Goal: Obtain resource: Download file/media

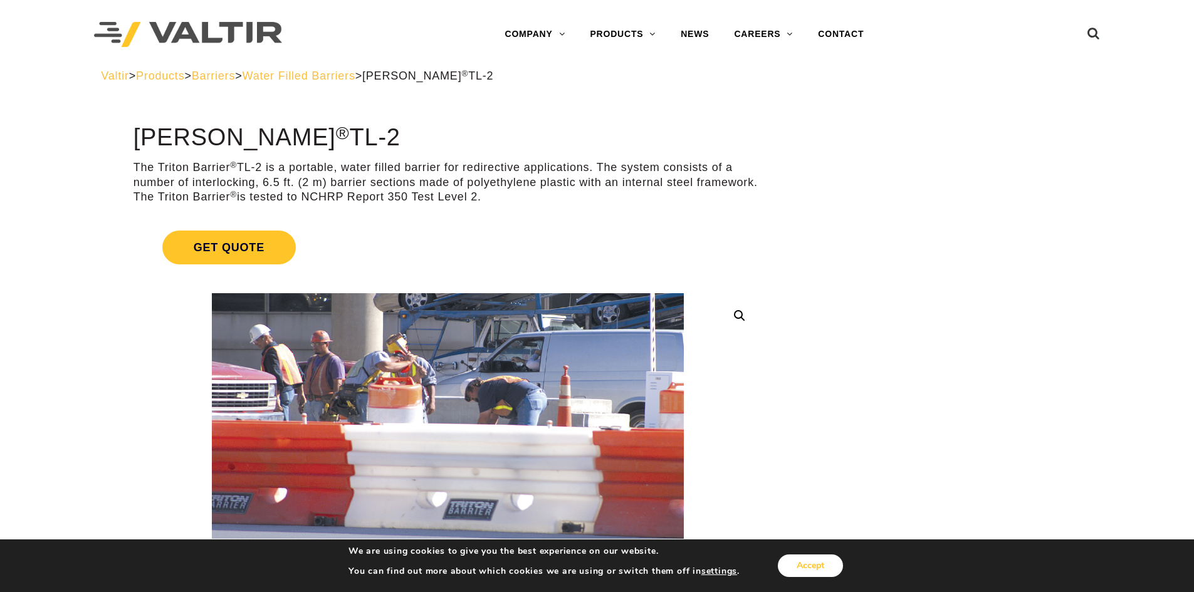
drag, startPoint x: 822, startPoint y: 563, endPoint x: 827, endPoint y: 544, distance: 19.3
click at [823, 560] on button "Accept" at bounding box center [810, 566] width 65 height 23
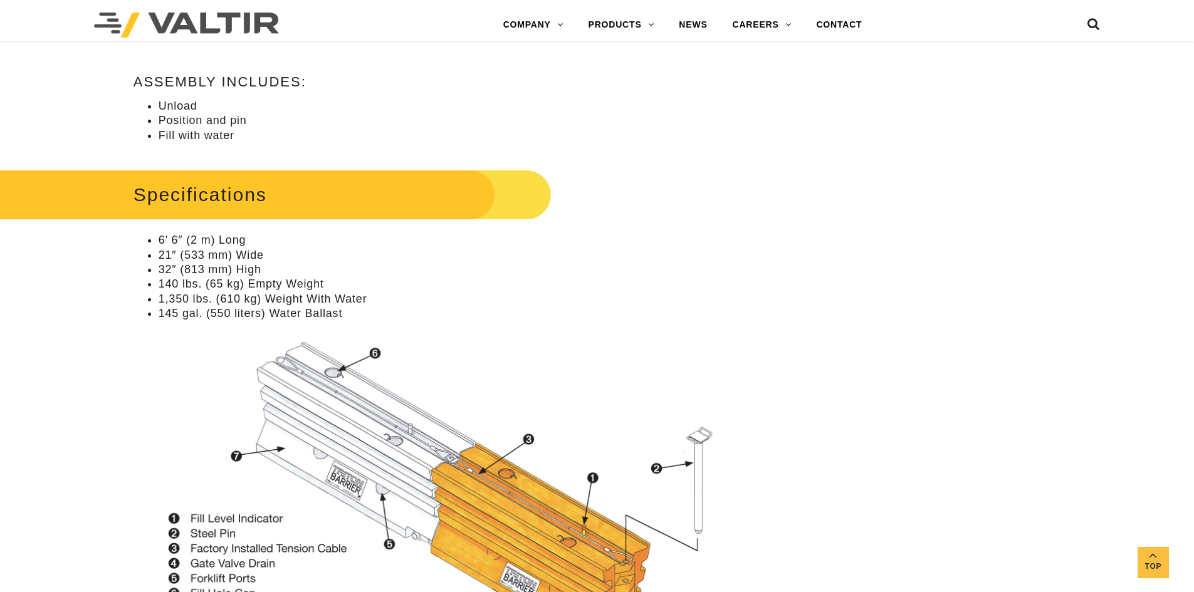
scroll to position [836, 0]
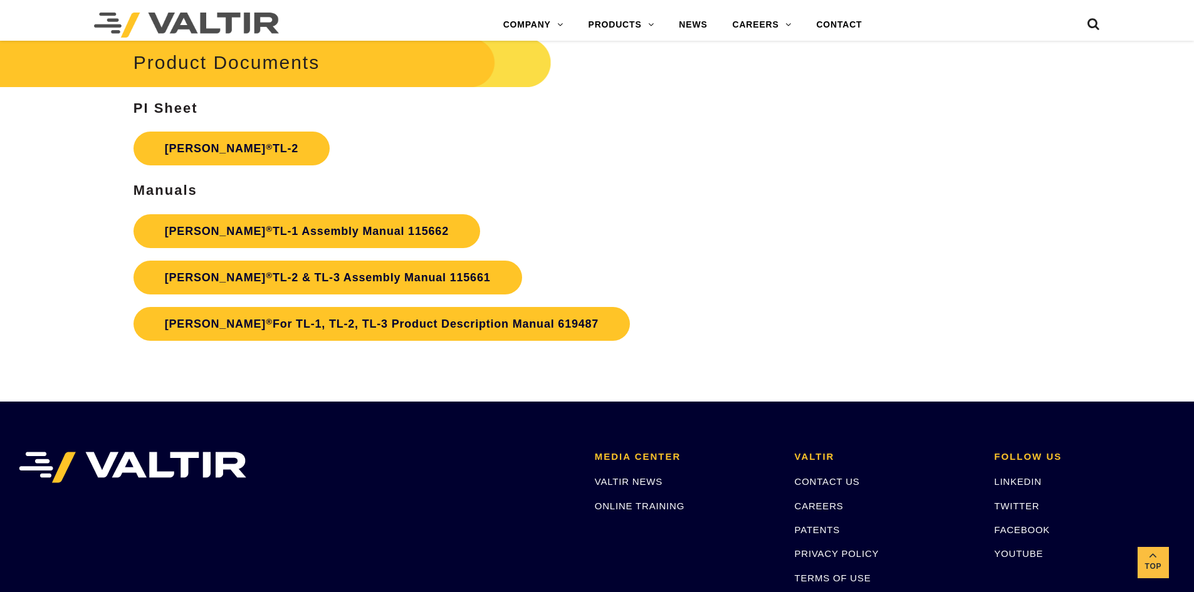
scroll to position [2340, 0]
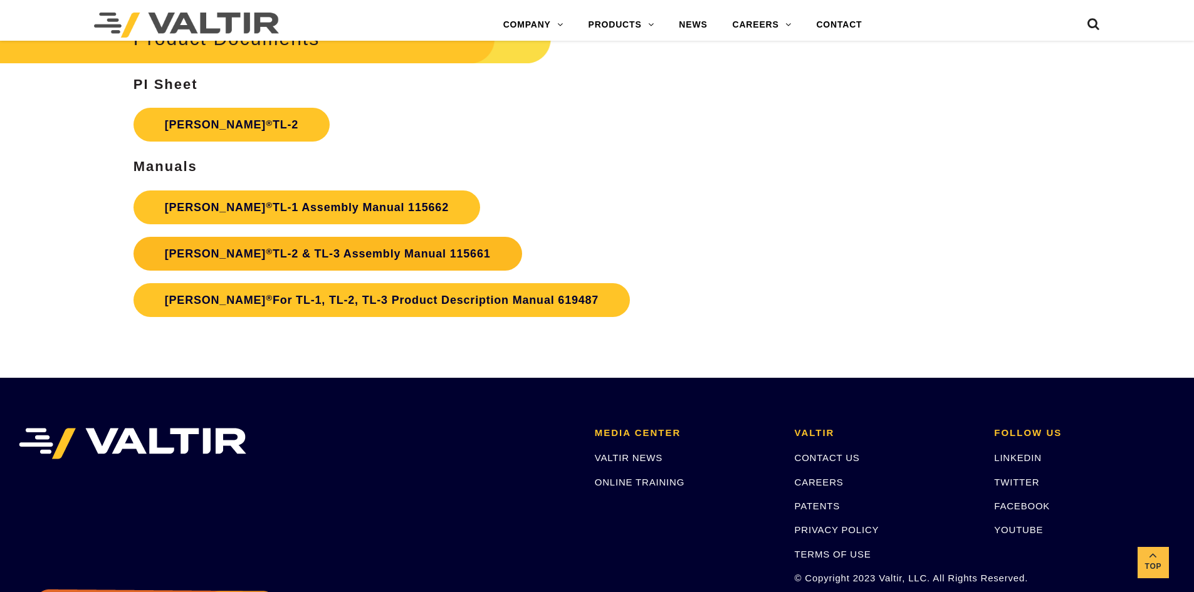
click at [292, 261] on link "Triton Barrier ® TL-2 & TL-3 Assembly Manual 115661" at bounding box center [328, 254] width 389 height 34
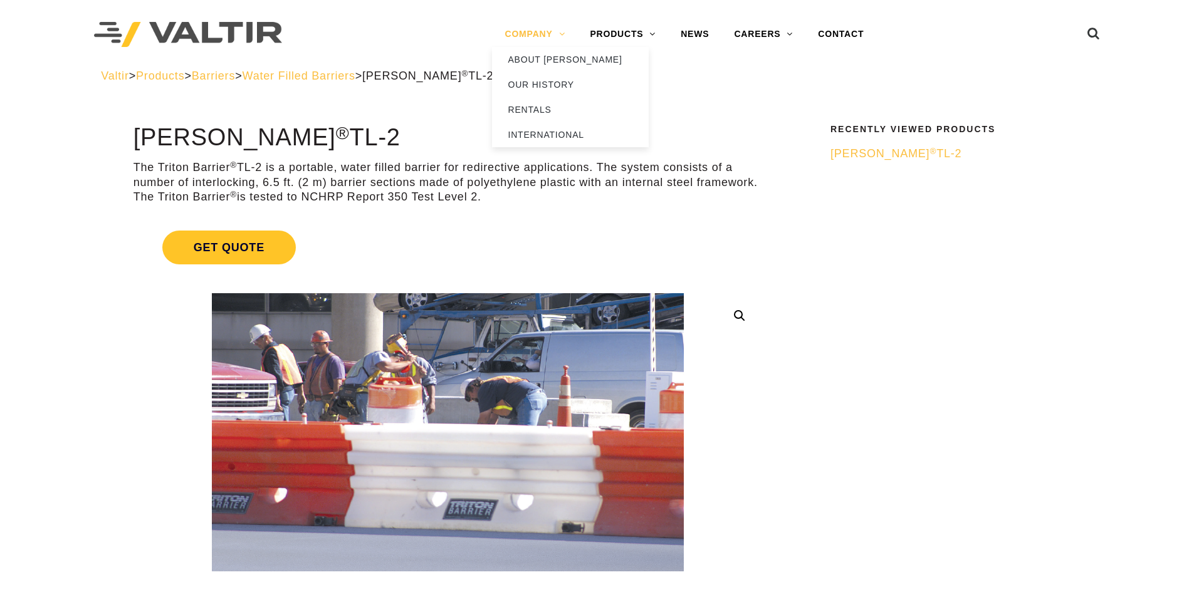
click at [562, 39] on link "COMPANY" at bounding box center [534, 34] width 85 height 25
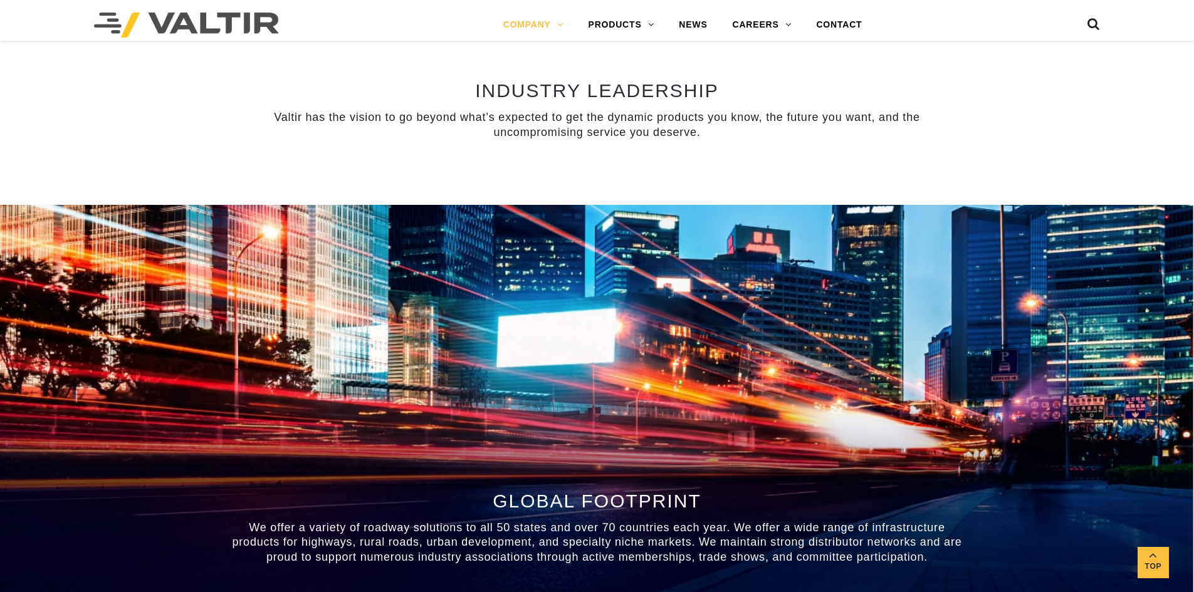
scroll to position [1003, 0]
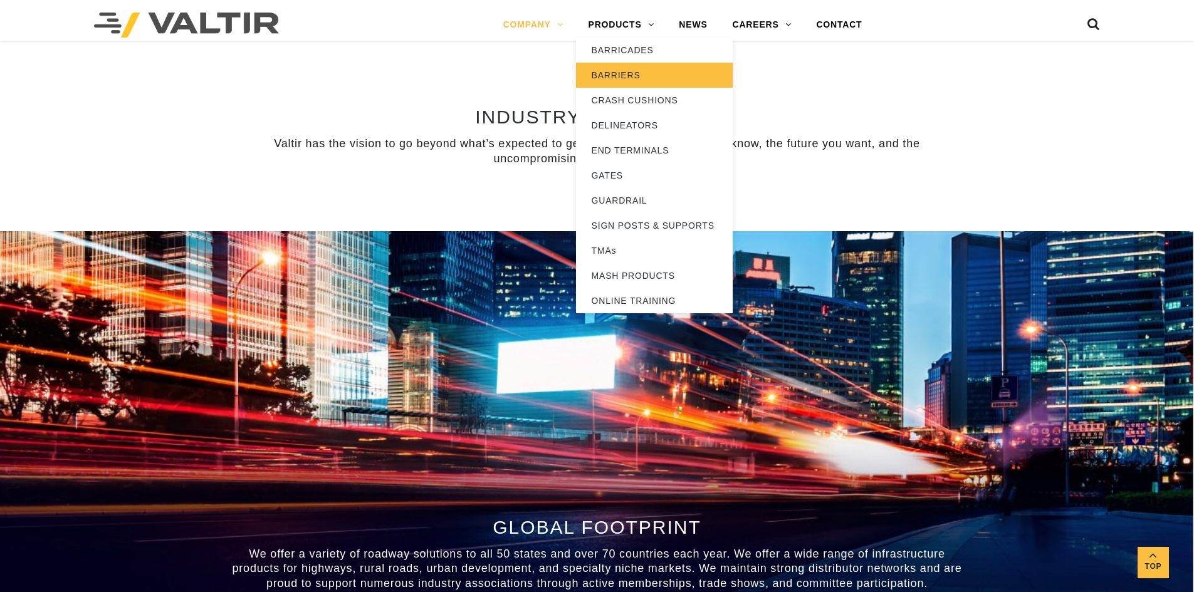
click at [636, 70] on link "BARRIERS" at bounding box center [654, 75] width 157 height 25
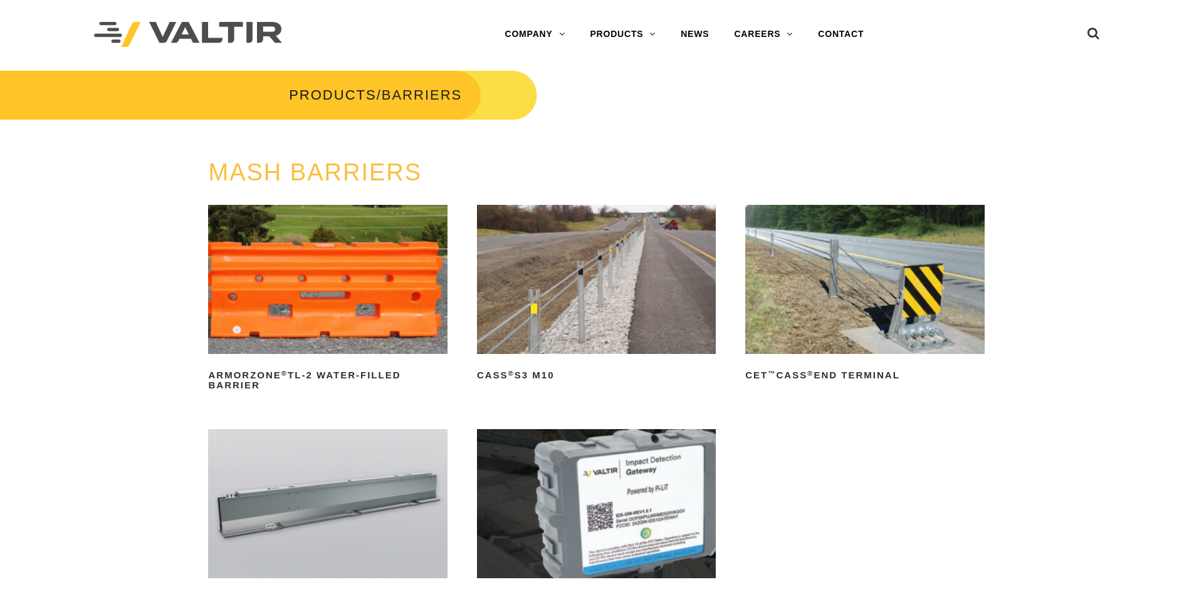
click at [381, 302] on img at bounding box center [327, 279] width 239 height 149
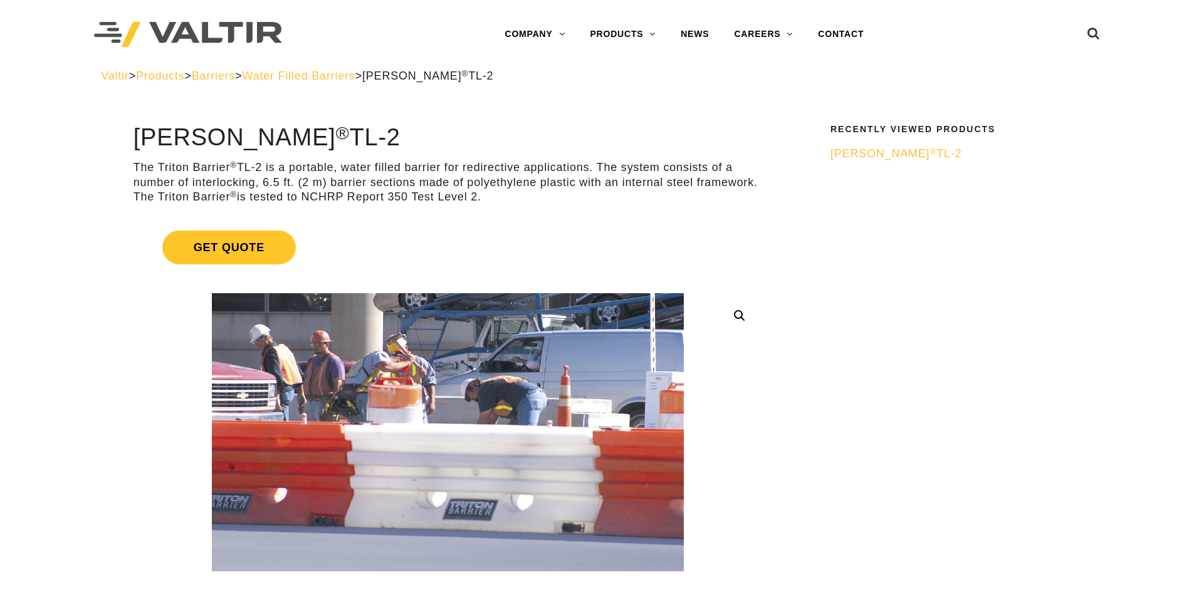
drag, startPoint x: 135, startPoint y: 137, endPoint x: 423, endPoint y: 135, distance: 287.1
click at [423, 135] on h1 "Triton Barrier ® TL-2" at bounding box center [448, 138] width 629 height 26
copy h1 "Triton Barrier ® TL-2"
